Goal: Navigation & Orientation: Go to known website

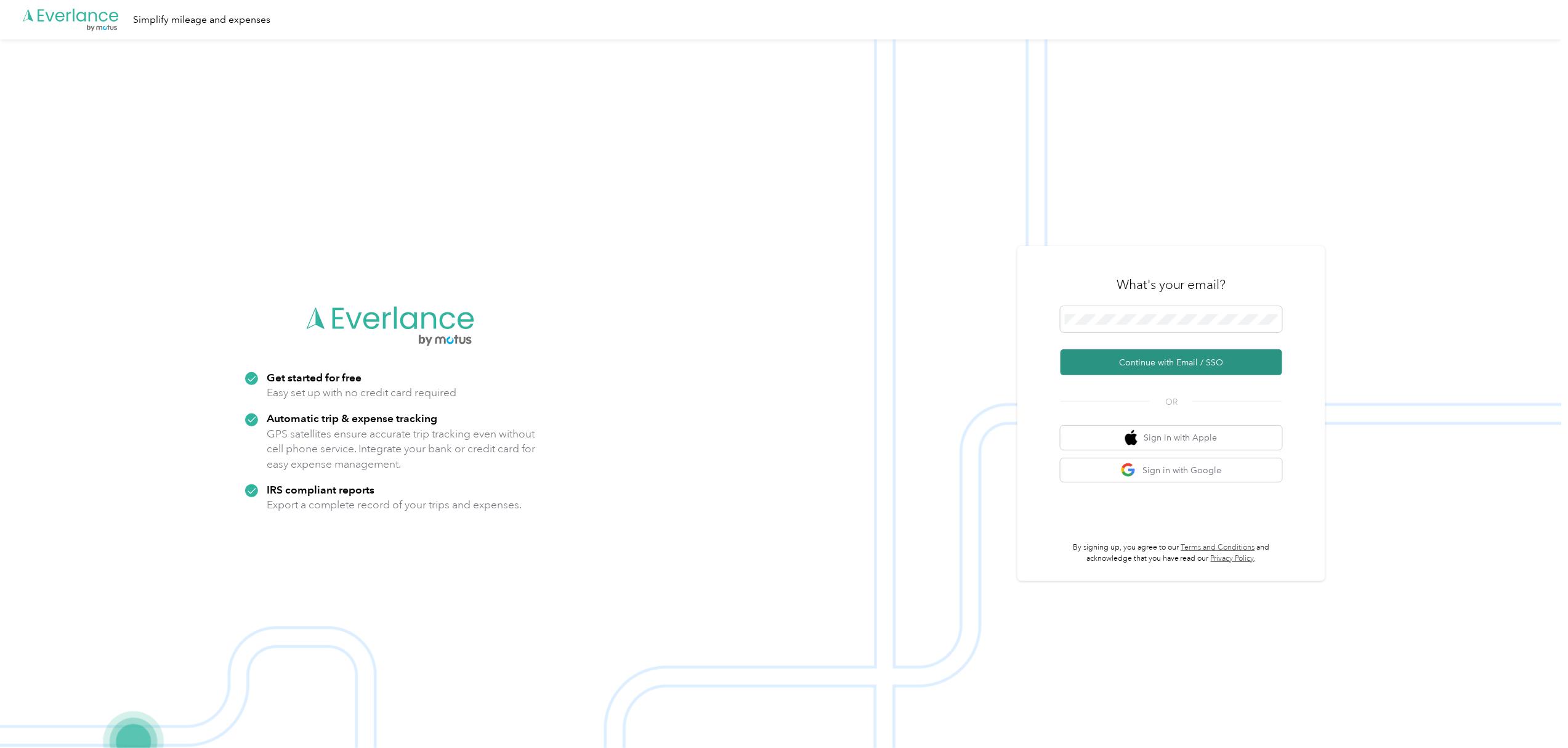
click at [1167, 361] on button "Continue with Email / SSO" at bounding box center [1171, 362] width 222 height 26
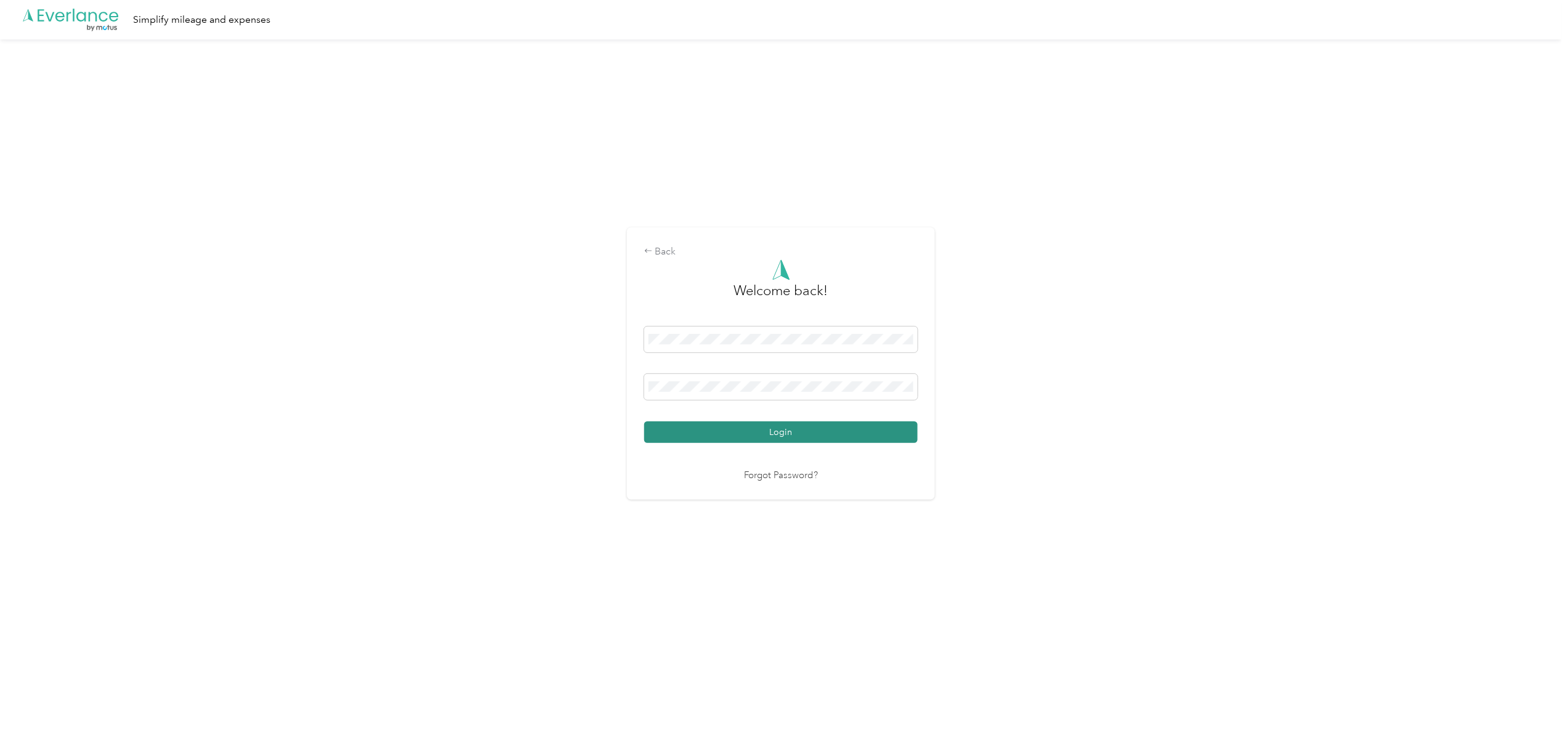
click at [782, 432] on button "Login" at bounding box center [781, 431] width 273 height 21
